Goal: Find specific page/section: Find specific page/section

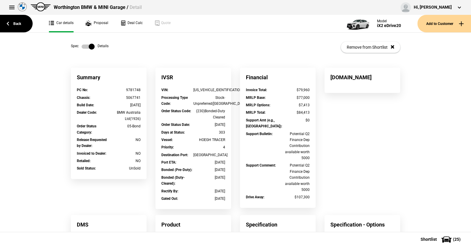
click at [82, 44] on label at bounding box center [88, 47] width 13 height 6
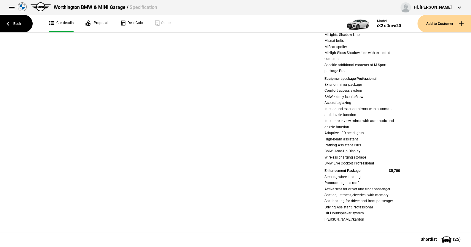
scroll to position [30, 0]
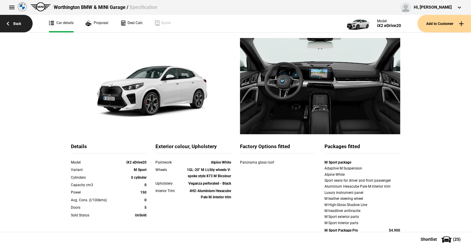
click at [18, 23] on link "Back" at bounding box center [16, 23] width 33 height 17
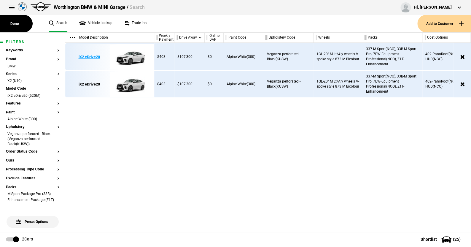
click at [135, 57] on img at bounding box center [130, 57] width 41 height 27
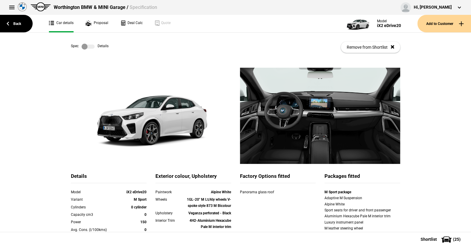
click at [90, 47] on label at bounding box center [88, 47] width 13 height 6
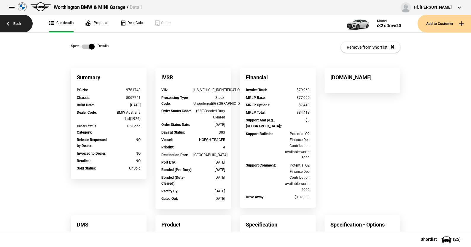
click at [15, 22] on link "Back" at bounding box center [16, 23] width 33 height 17
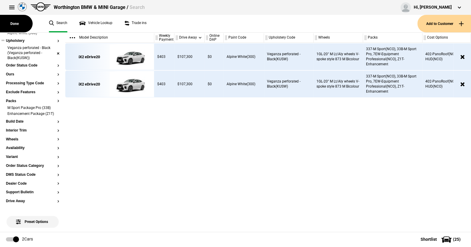
scroll to position [89, 0]
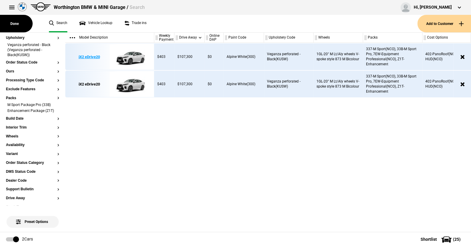
click at [132, 57] on img at bounding box center [130, 57] width 41 height 27
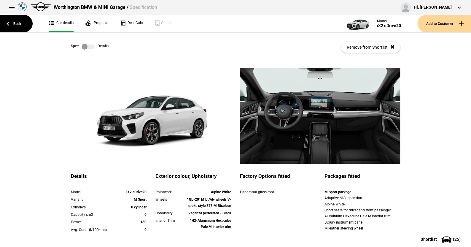
click at [89, 46] on label at bounding box center [88, 47] width 13 height 6
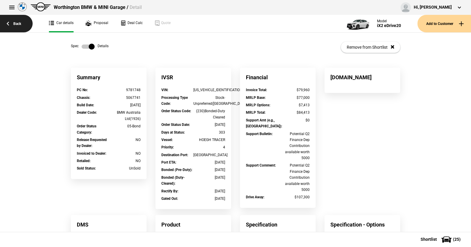
click at [15, 21] on link "Back" at bounding box center [16, 23] width 33 height 17
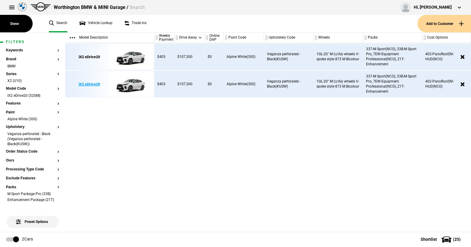
click at [131, 82] on img at bounding box center [130, 84] width 41 height 27
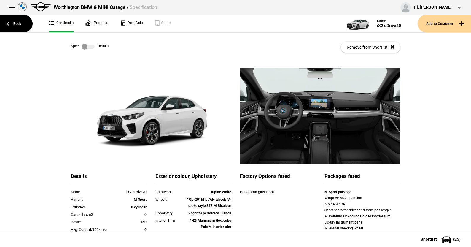
click at [92, 47] on link at bounding box center [88, 47] width 19 height 6
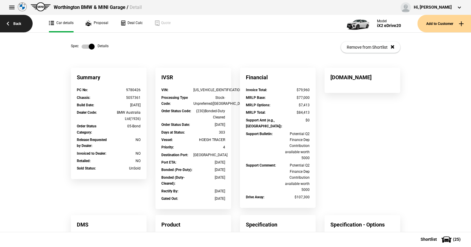
click at [20, 22] on link "Back" at bounding box center [16, 23] width 33 height 17
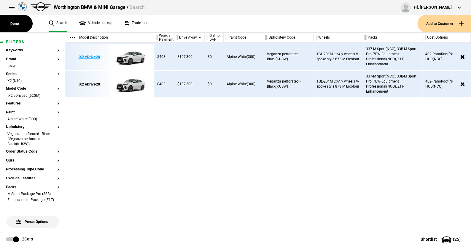
click at [132, 57] on img at bounding box center [130, 57] width 41 height 27
